Goal: Complete application form

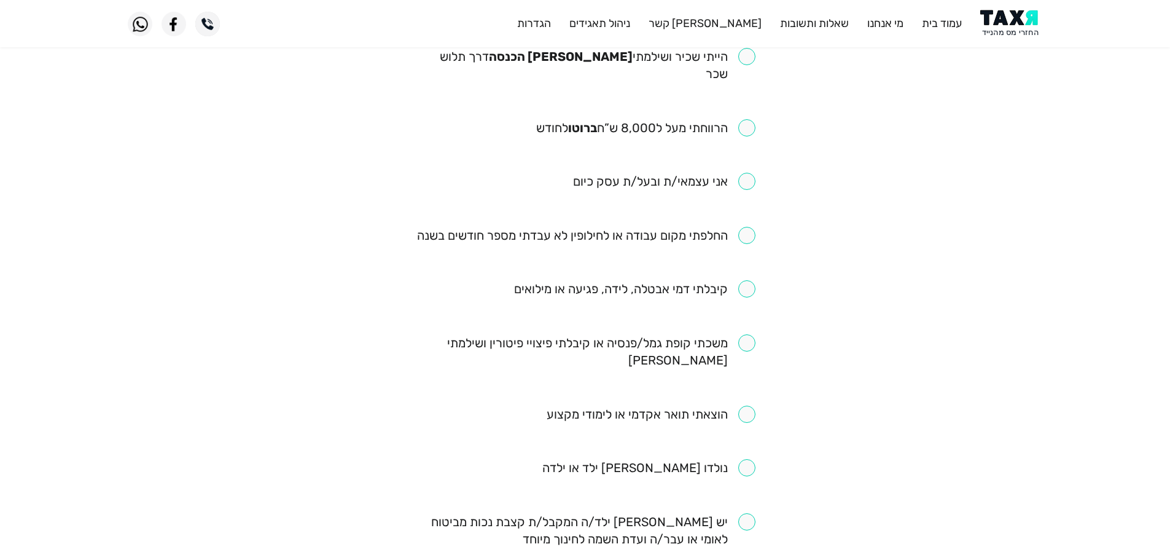
scroll to position [123, 0]
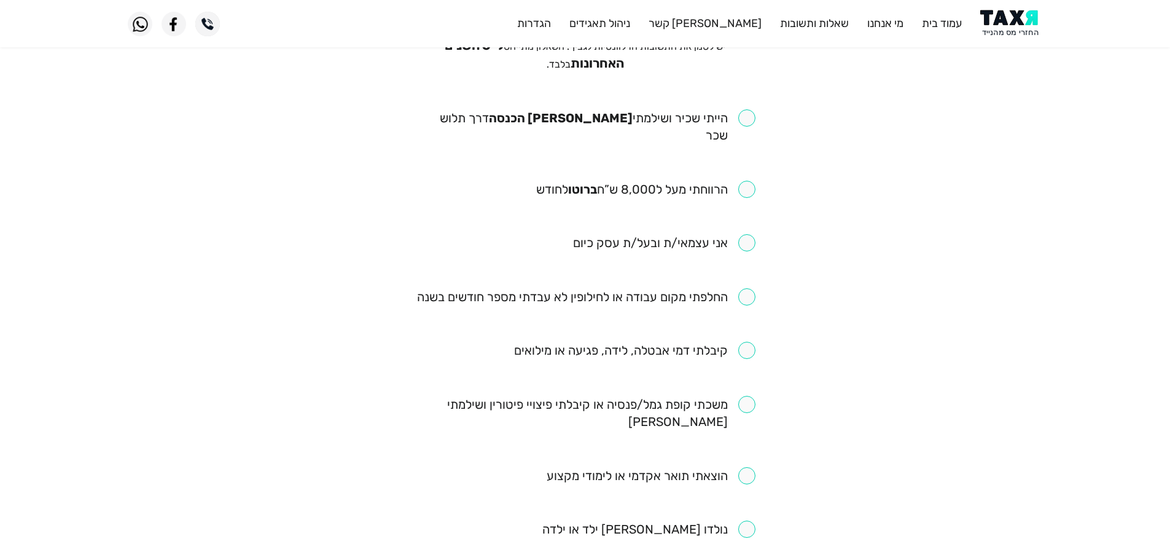
click at [749, 119] on input "checkbox" at bounding box center [585, 126] width 340 height 34
checkbox input "true"
click at [748, 181] on input "checkbox" at bounding box center [645, 189] width 219 height 17
checkbox input "true"
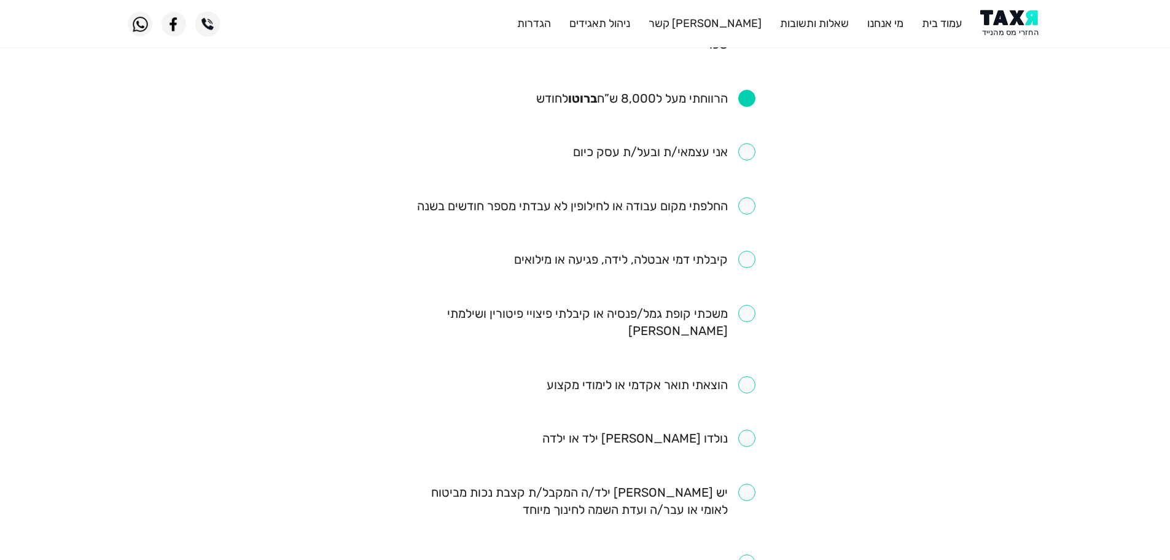
scroll to position [246, 0]
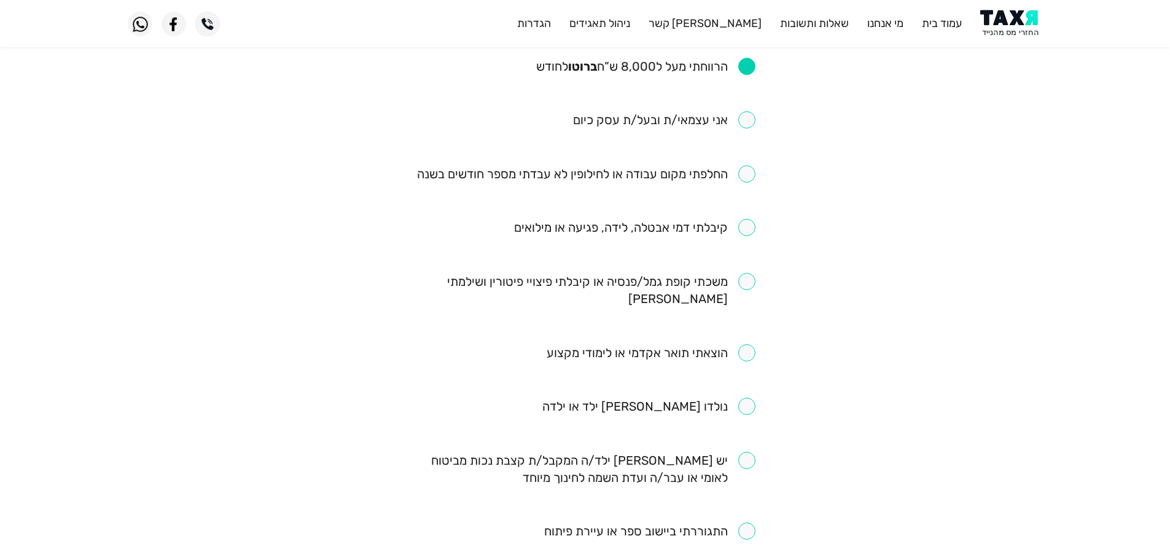
click at [740, 165] on input "checkbox" at bounding box center [586, 173] width 338 height 17
checkbox input "true"
click at [737, 219] on input "checkbox" at bounding box center [634, 227] width 241 height 17
checkbox input "true"
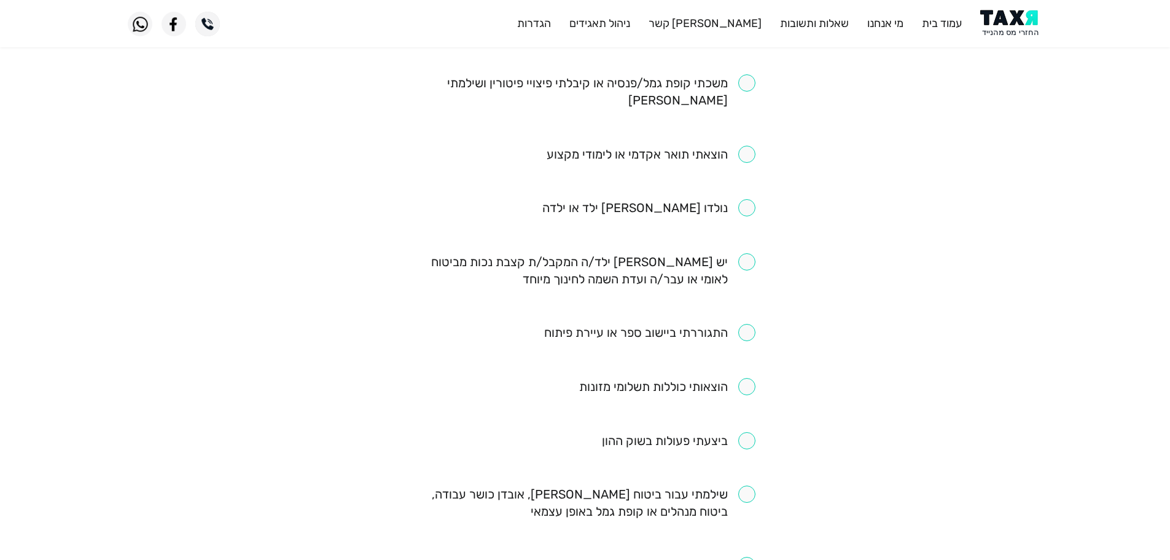
scroll to position [668, 0]
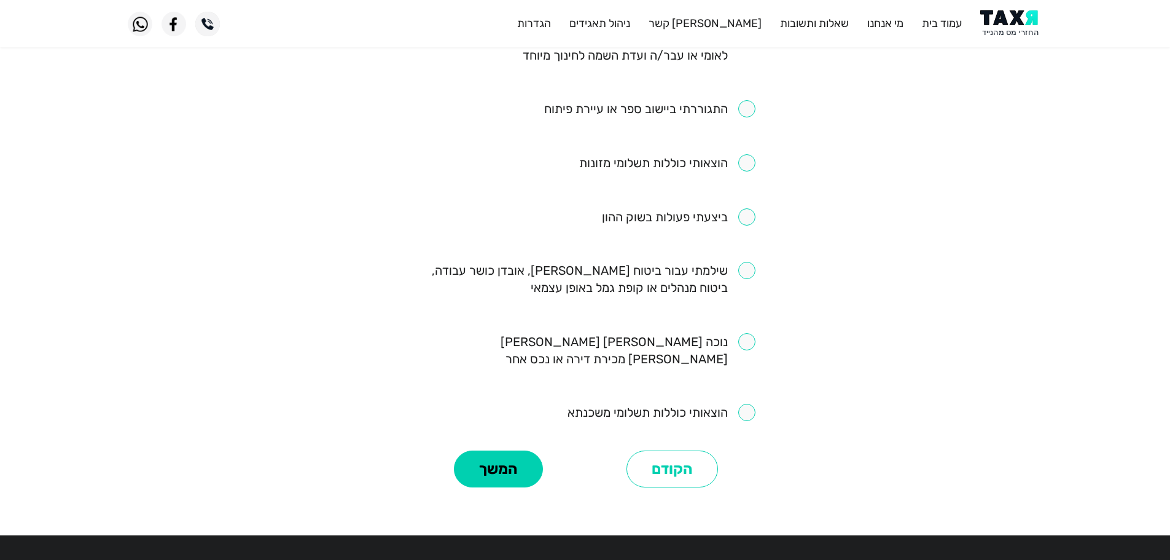
click at [746, 262] on input "checkbox" at bounding box center [585, 279] width 340 height 34
checkbox input "true"
click at [496, 450] on button "המשך" at bounding box center [498, 468] width 89 height 37
